Goal: Find contact information: Obtain details needed to contact an individual or organization

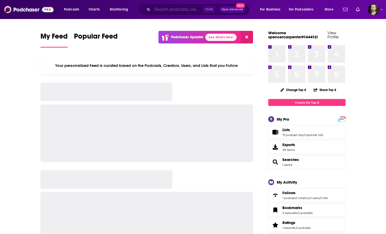
click at [167, 11] on input "Search podcasts, credits, & more..." at bounding box center [177, 9] width 51 height 8
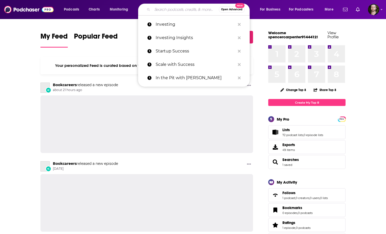
paste input "InvestIN Podcast with [PERSON_NAME]"
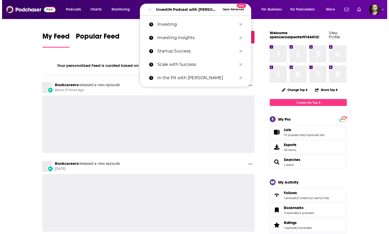
scroll to position [0, 8]
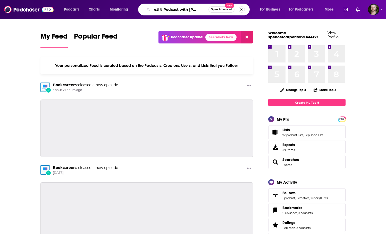
type input "InvestIN Podcast with [PERSON_NAME]"
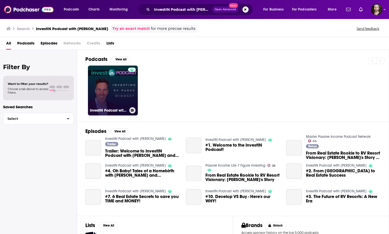
click at [109, 86] on link "InvestIN Podcast with [PERSON_NAME]" at bounding box center [113, 91] width 50 height 50
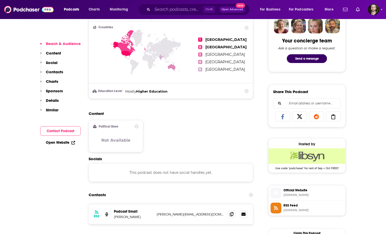
scroll to position [412, 0]
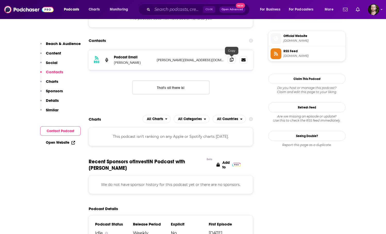
click at [230, 60] on icon at bounding box center [232, 60] width 4 height 4
